Goal: Find specific page/section: Find specific page/section

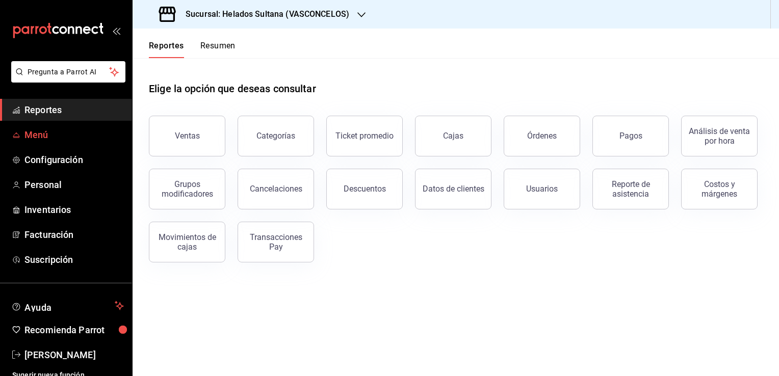
click at [30, 137] on span "Menú" at bounding box center [73, 135] width 99 height 14
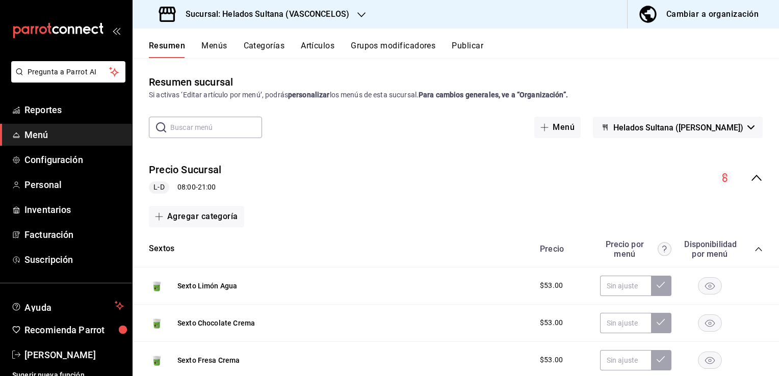
click at [750, 179] on icon "collapse-menu-row" at bounding box center [756, 178] width 12 height 12
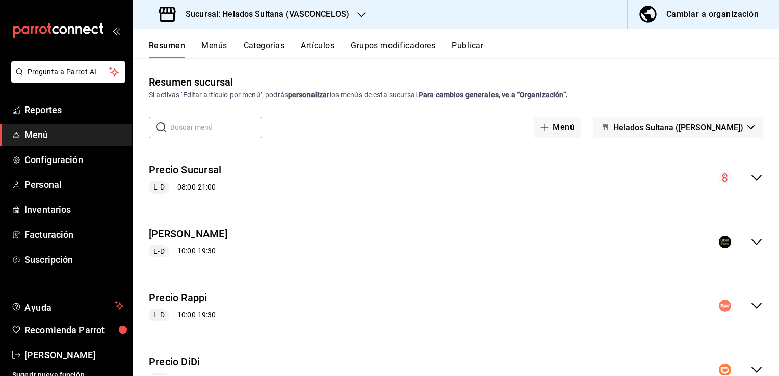
click at [751, 244] on icon "collapse-menu-row" at bounding box center [756, 242] width 10 height 6
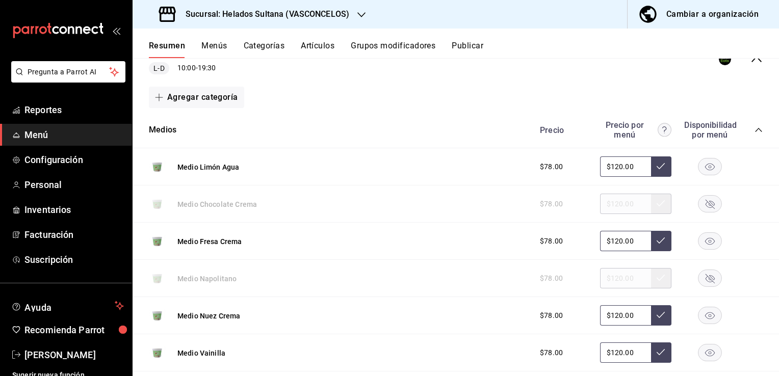
scroll to position [183, 0]
click at [754, 131] on icon "collapse-category-row" at bounding box center [758, 129] width 8 height 8
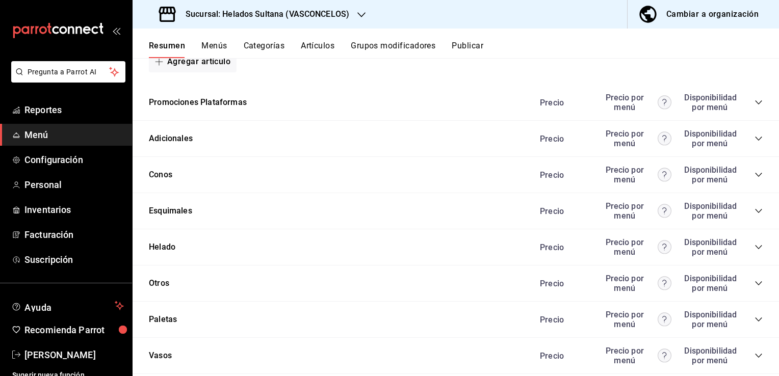
scroll to position [684, 0]
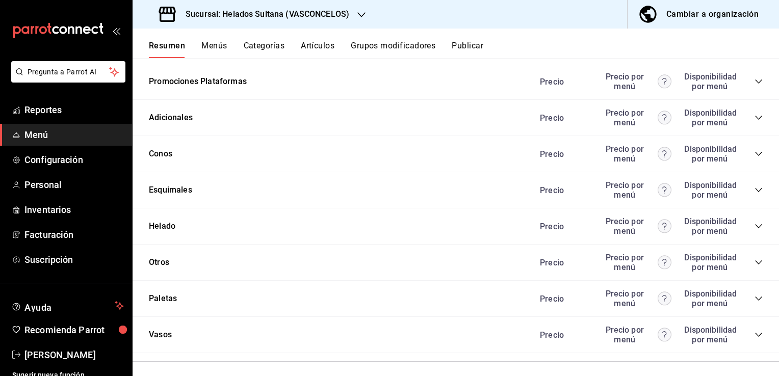
click at [754, 300] on icon "collapse-category-row" at bounding box center [758, 299] width 8 height 8
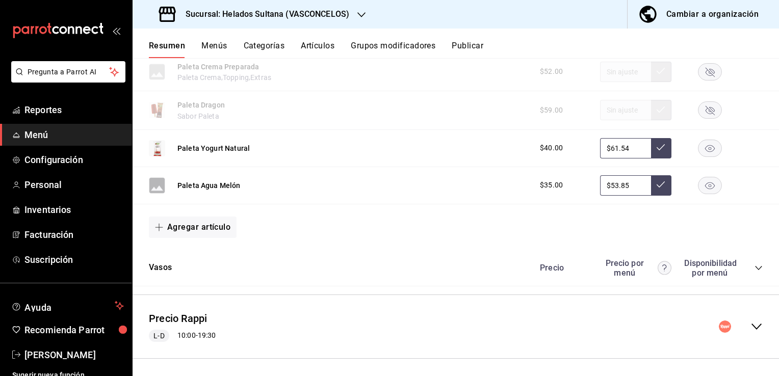
scroll to position [1835, 0]
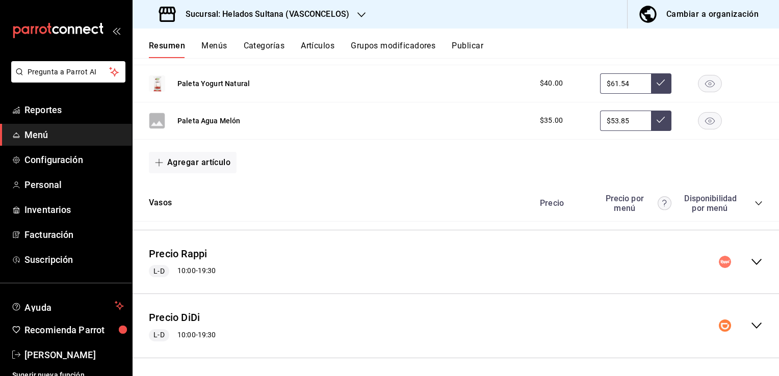
click at [752, 260] on icon "collapse-menu-row" at bounding box center [756, 262] width 12 height 12
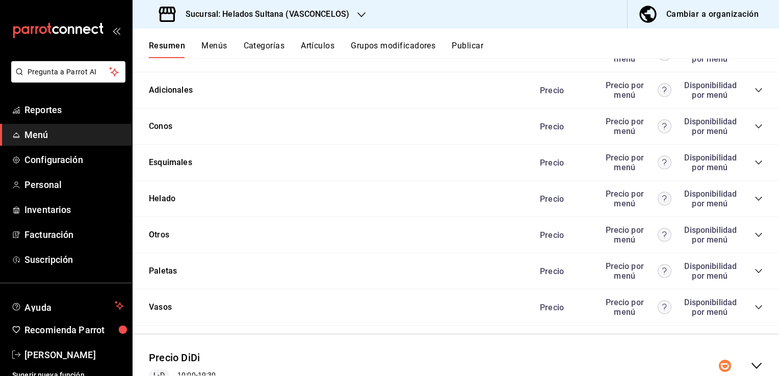
scroll to position [2985, 0]
click at [754, 270] on icon "collapse-category-row" at bounding box center [758, 271] width 8 height 8
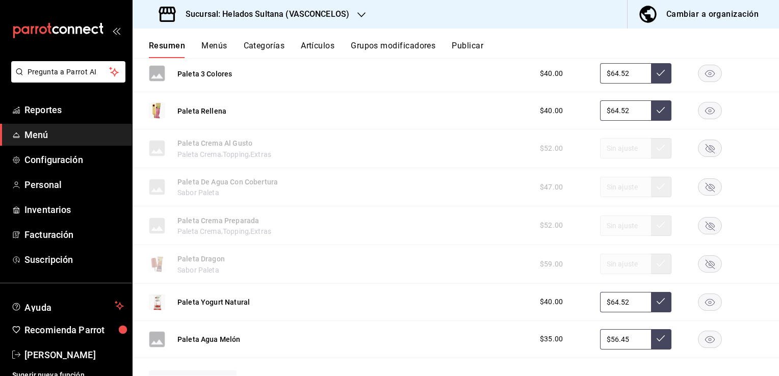
scroll to position [3900, 0]
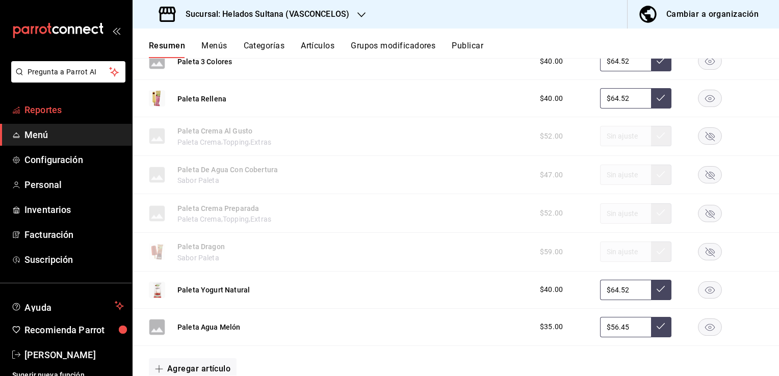
click at [30, 111] on span "Reportes" at bounding box center [73, 110] width 99 height 14
